Goal: Navigation & Orientation: Find specific page/section

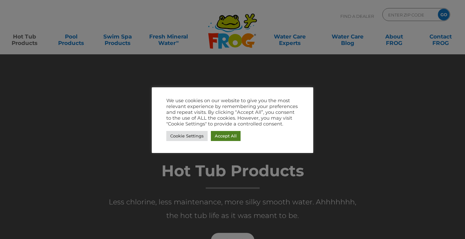
click at [237, 134] on link "Accept All" at bounding box center [226, 136] width 30 height 10
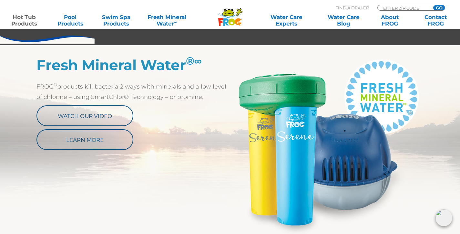
scroll to position [291, 0]
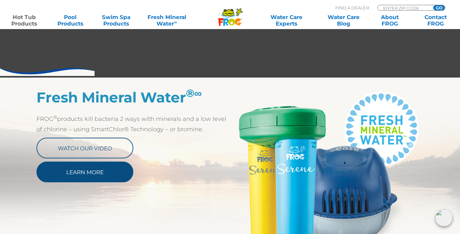
click at [83, 173] on link "Learn More" at bounding box center [85, 172] width 97 height 21
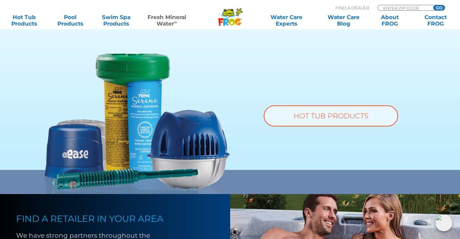
scroll to position [485, 0]
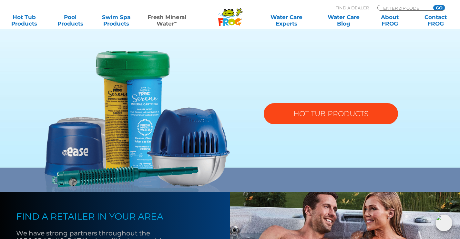
click at [339, 111] on link "HOT TUB PRODUCTS" at bounding box center [331, 113] width 134 height 21
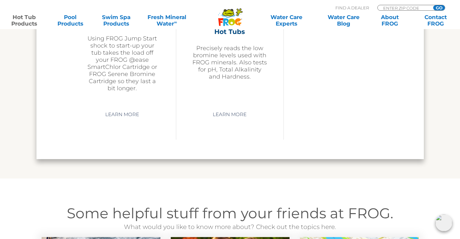
scroll to position [1680, 0]
